Goal: Purchase product/service

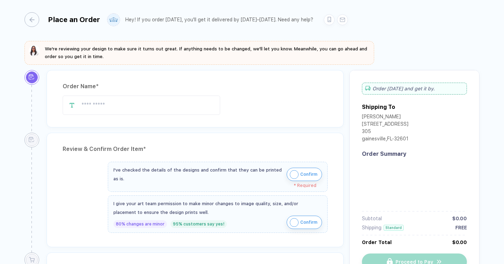
type input "*****"
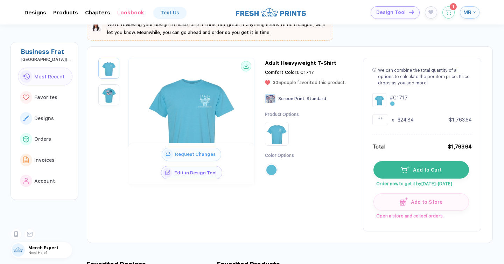
scroll to position [16, 0]
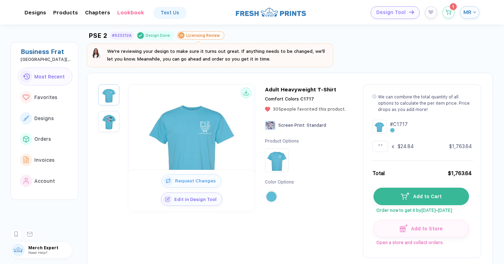
click at [106, 119] on img "button" at bounding box center [108, 121] width 17 height 17
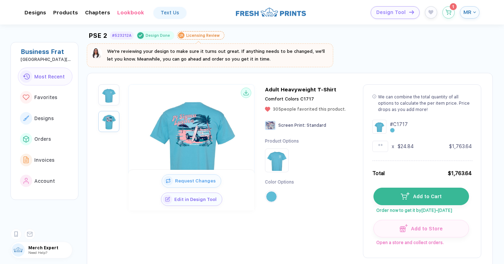
click at [106, 98] on img "button" at bounding box center [108, 94] width 17 height 17
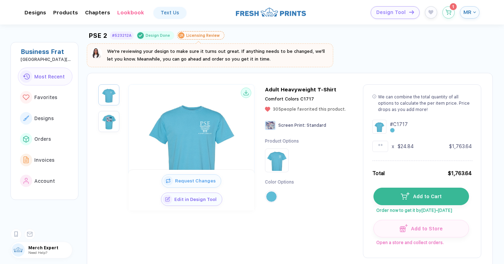
click at [106, 125] on img "button" at bounding box center [108, 121] width 17 height 17
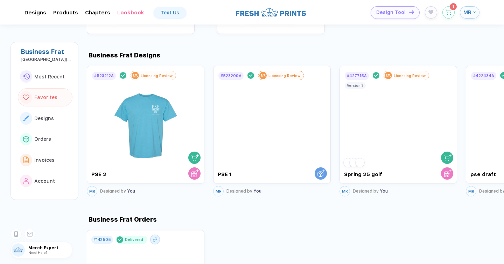
scroll to position [366, 0]
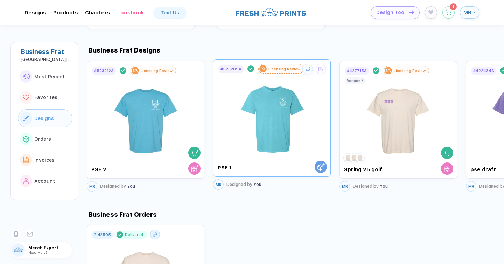
click at [261, 119] on img at bounding box center [272, 115] width 79 height 82
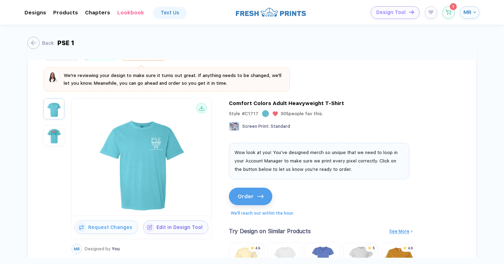
scroll to position [35, 0]
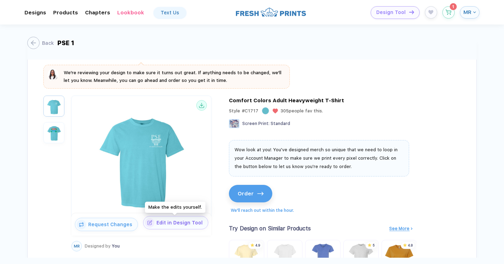
click at [163, 223] on span "Edit in Design Tool" at bounding box center [181, 223] width 54 height 6
